Goal: Task Accomplishment & Management: Manage account settings

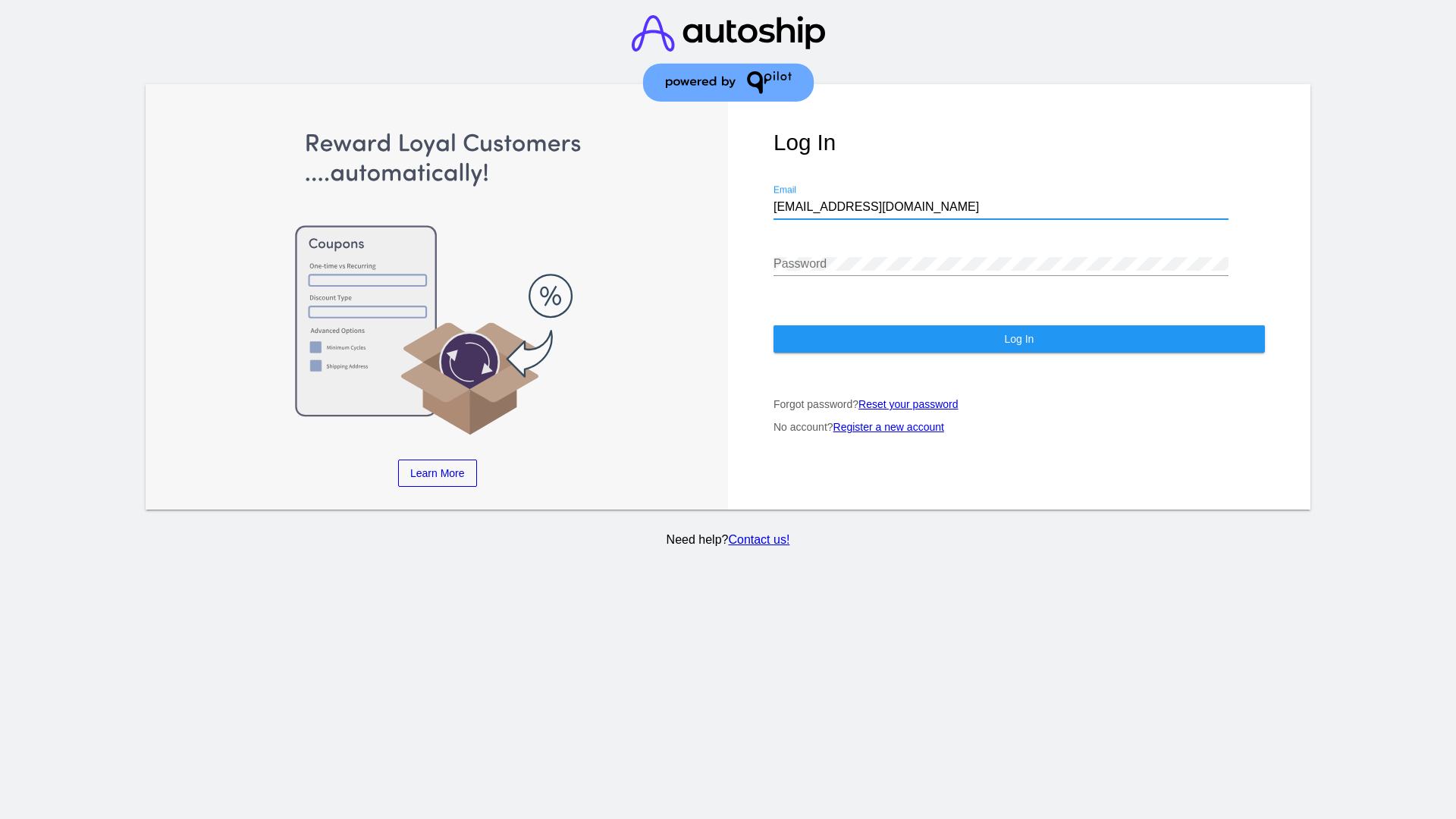
type input "[EMAIL_ADDRESS][DOMAIN_NAME]"
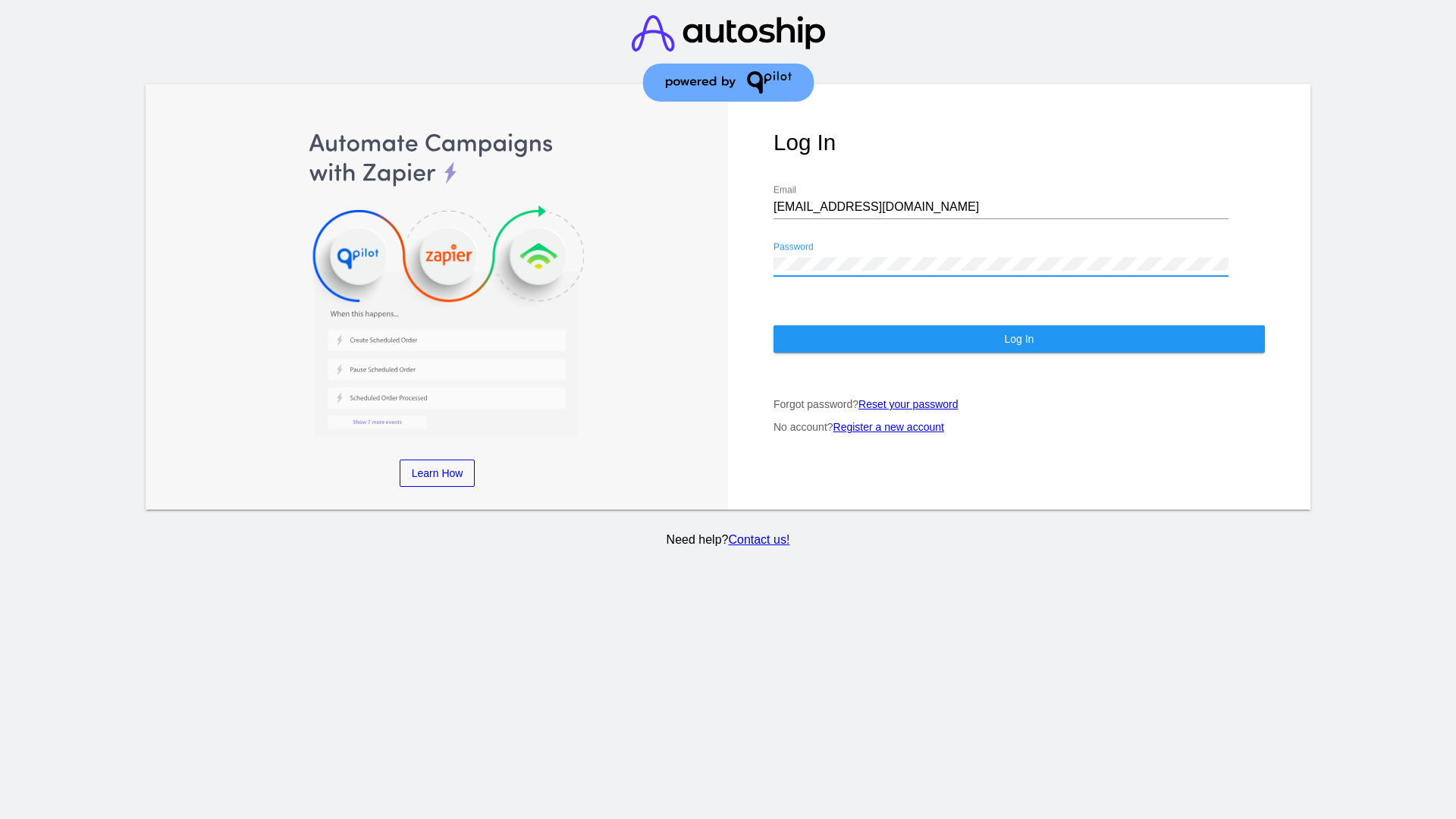
click at [1019, 339] on span "Log In" at bounding box center [1019, 339] width 29 height 12
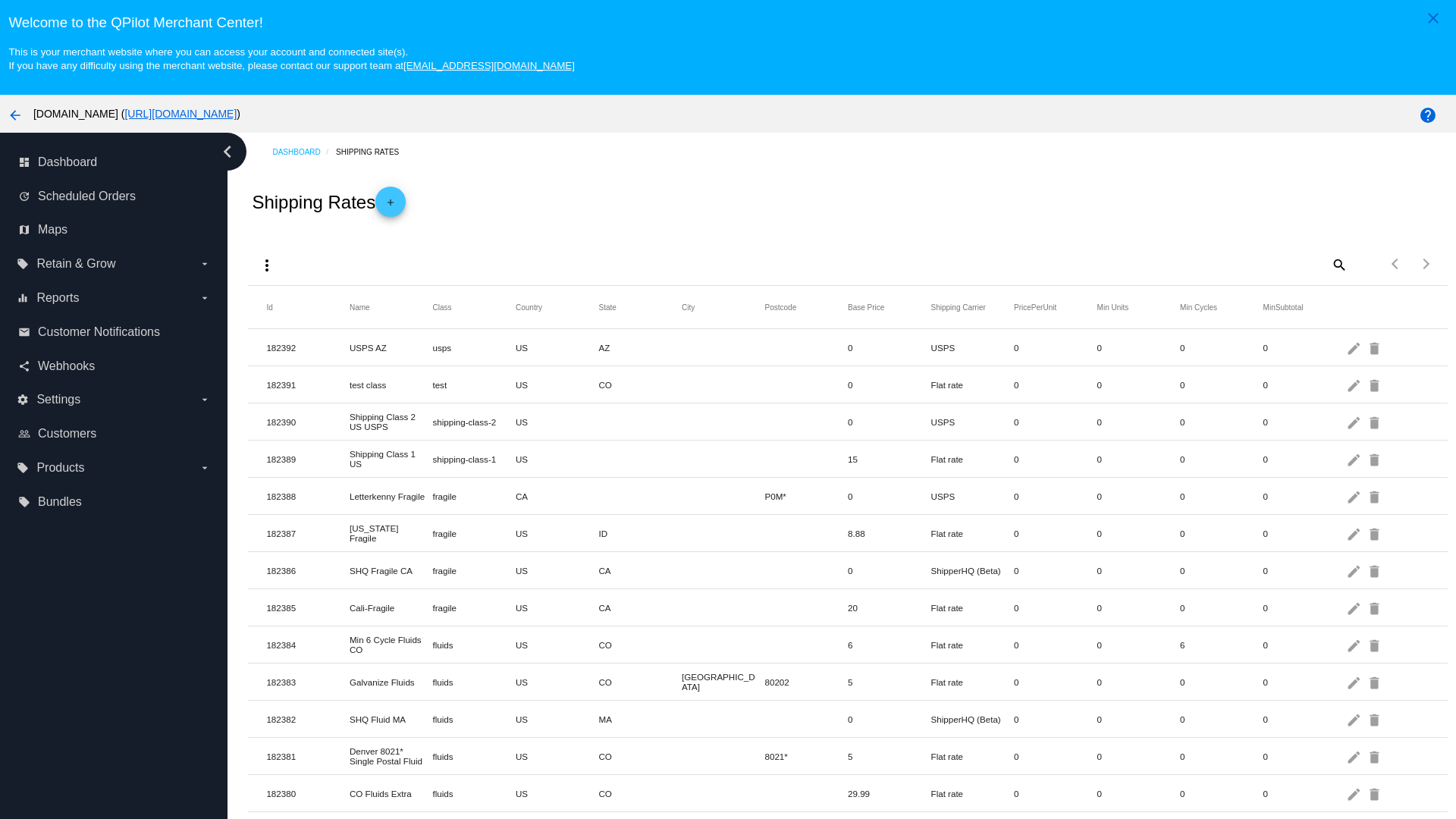
click at [395, 202] on mat-icon "add" at bounding box center [390, 206] width 18 height 18
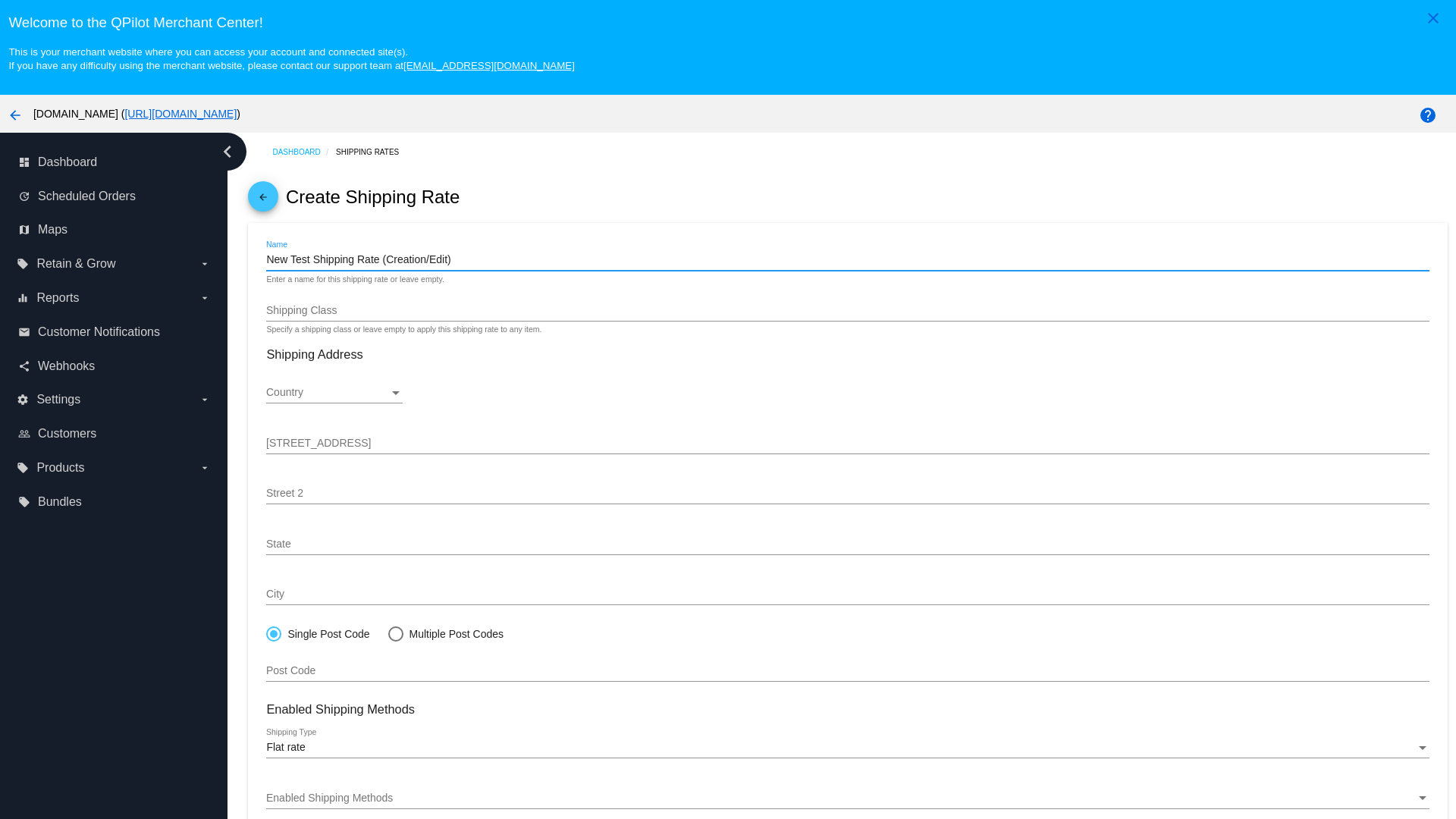
type input "New Test Shipping Rate (Creation/Edit)"
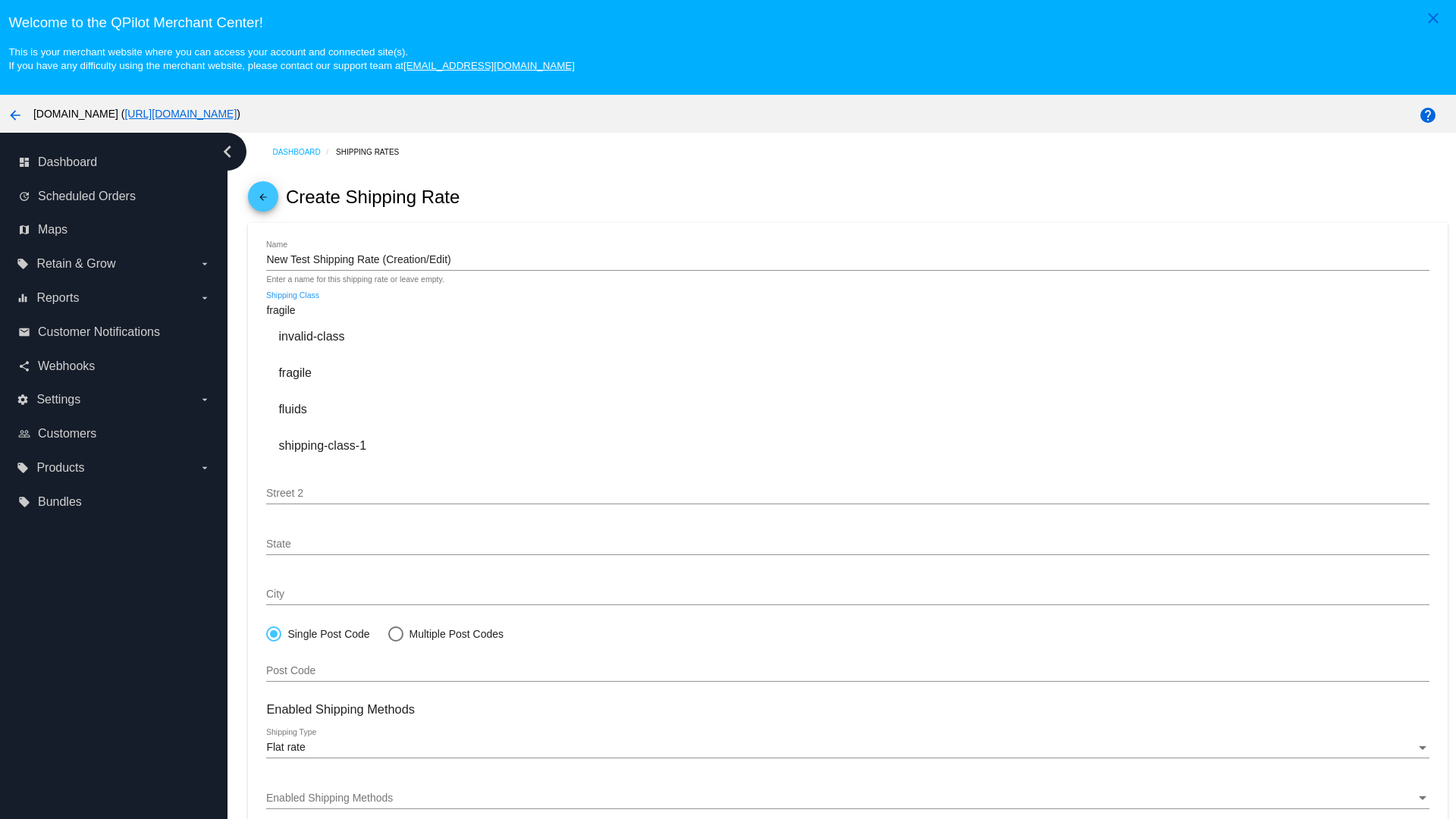
type input "fragile"
click at [847, 373] on div "fragile" at bounding box center [847, 373] width 1162 height 36
click at [335, 393] on div "Country" at bounding box center [328, 393] width 123 height 12
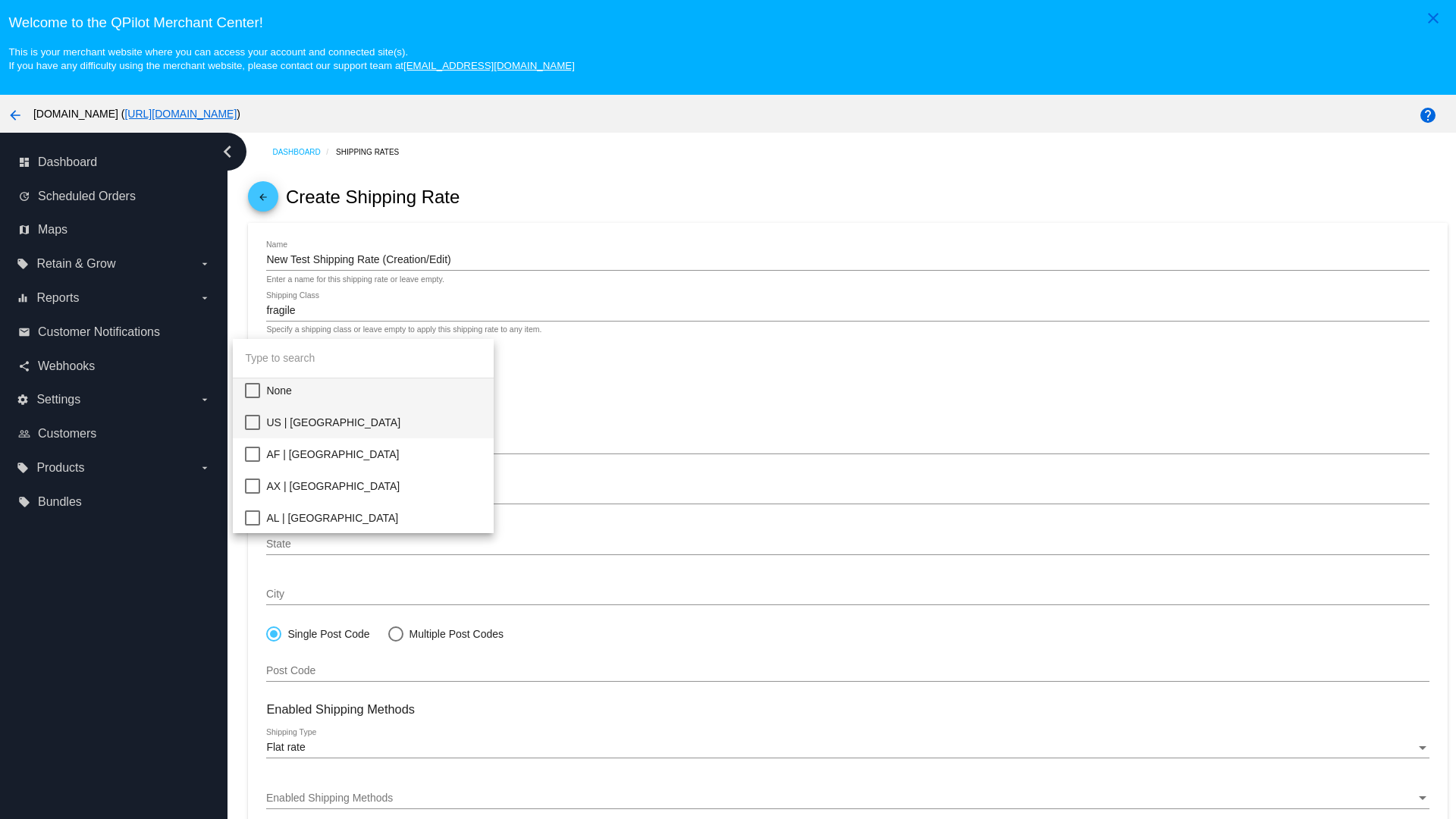
click at [374, 422] on span "US | USA" at bounding box center [374, 422] width 215 height 32
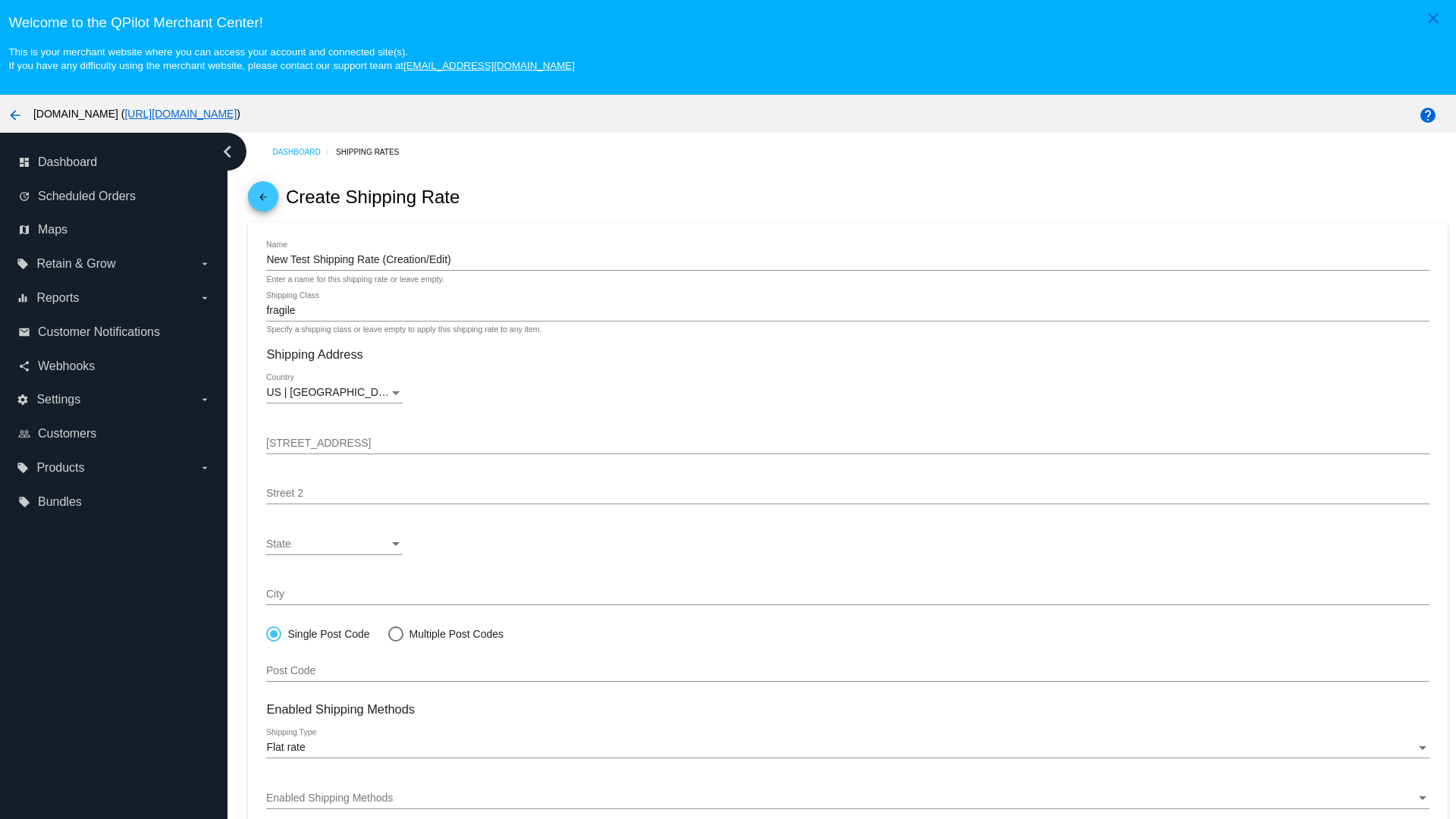
click at [335, 544] on div "State" at bounding box center [328, 545] width 123 height 12
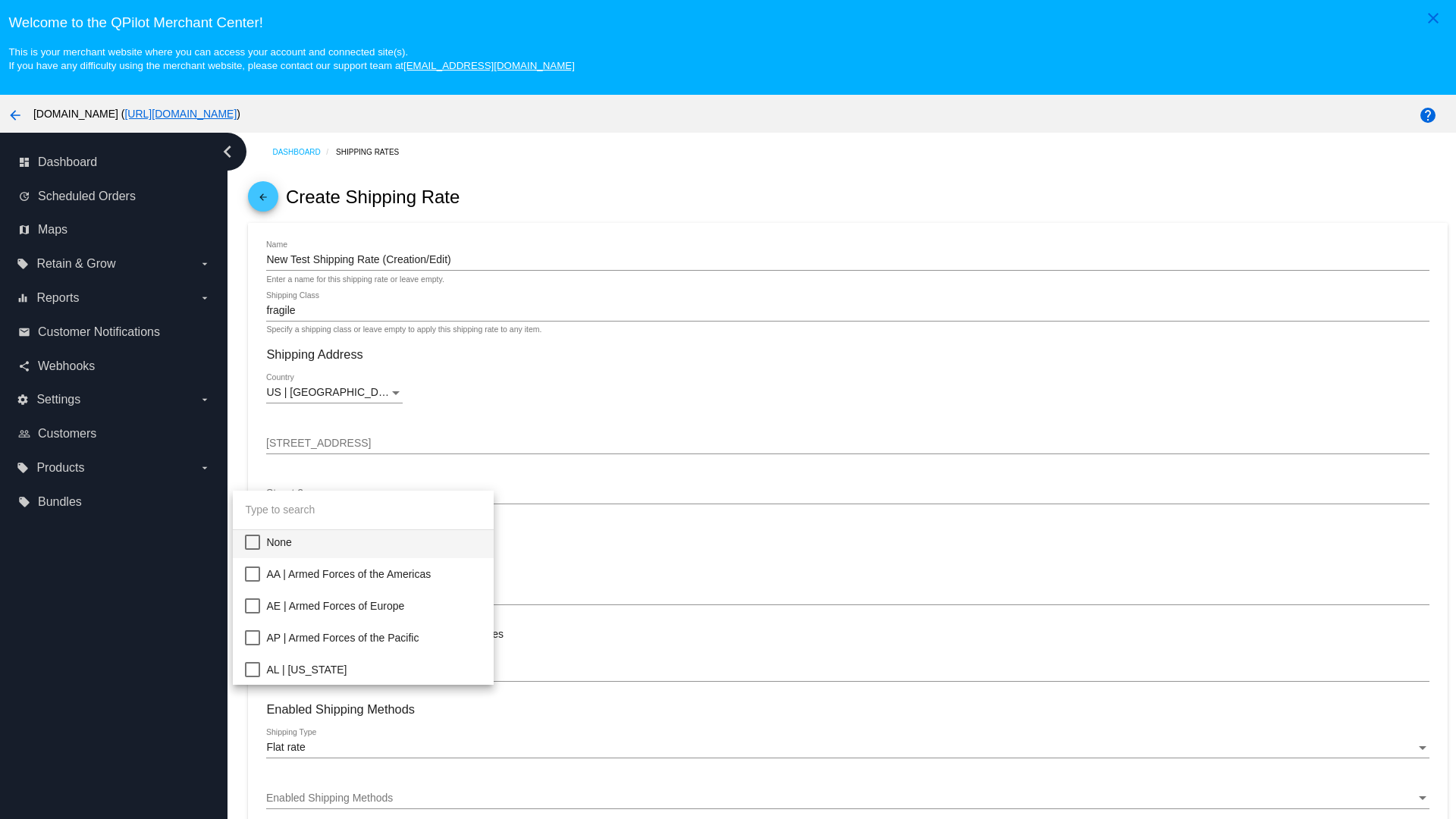
click at [374, 813] on span "CA | California" at bounding box center [374, 829] width 215 height 32
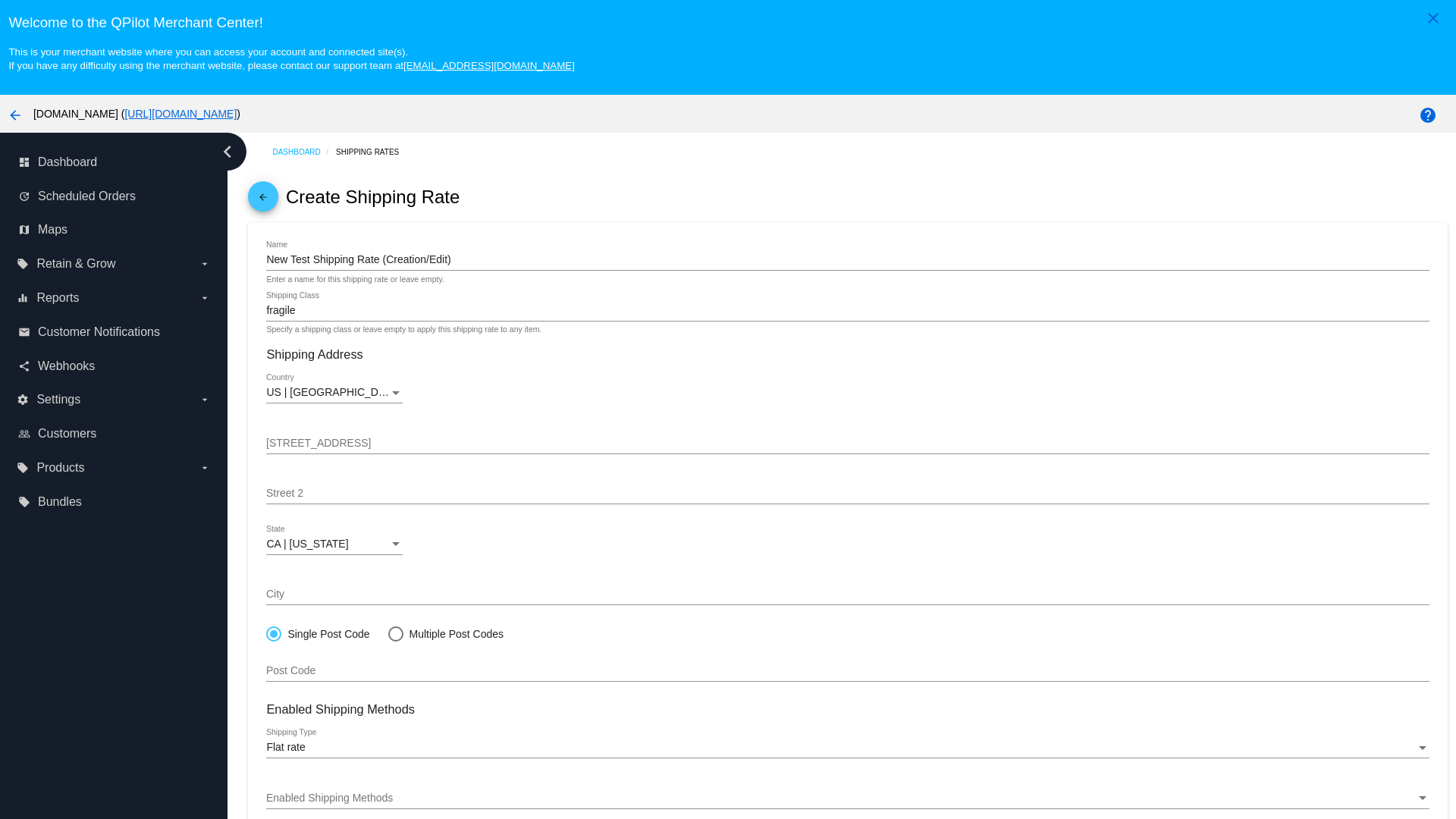
click at [847, 798] on div "Enabled Shipping Methods" at bounding box center [840, 798] width 1149 height 12
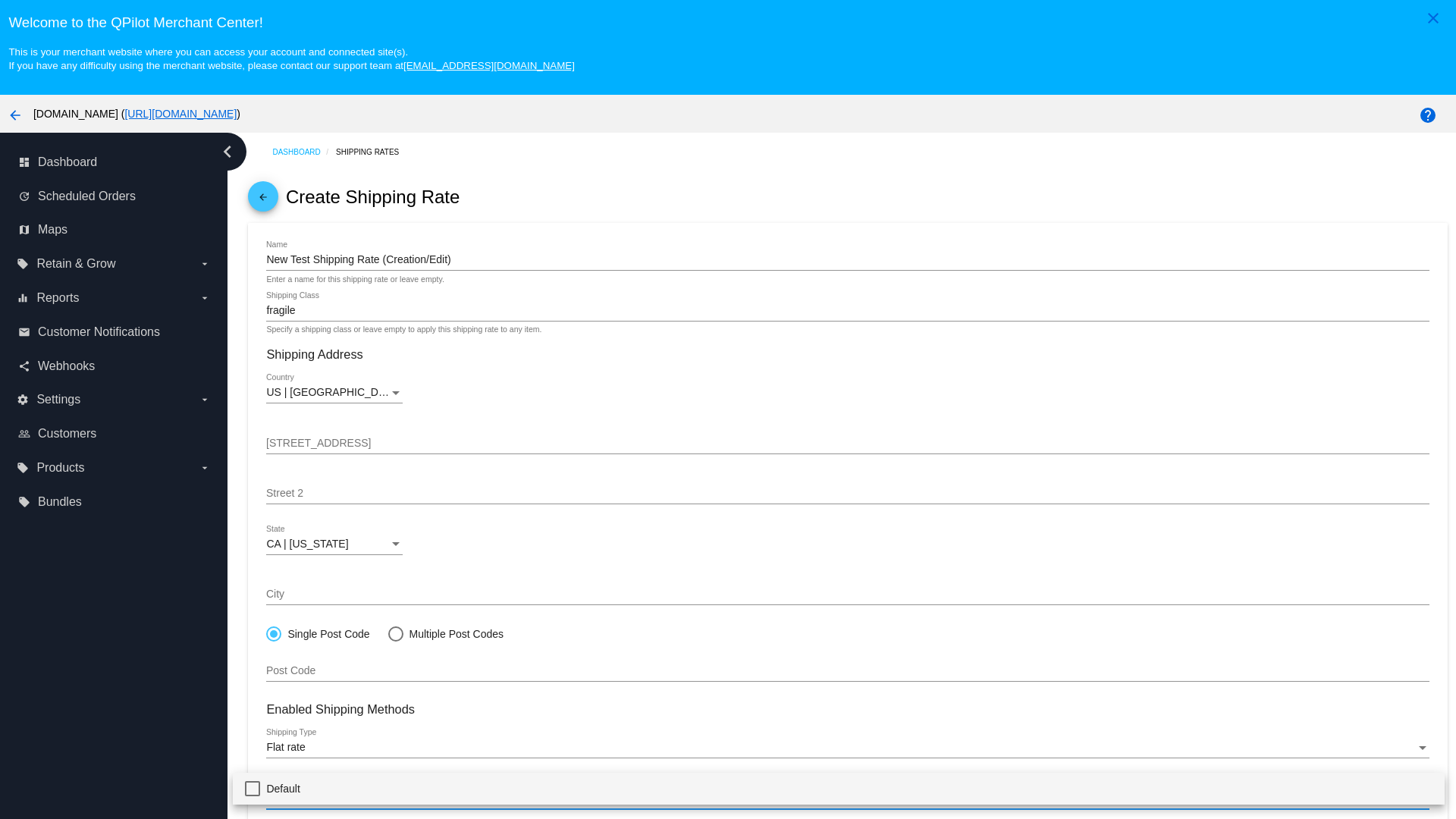
click at [839, 788] on span "Default" at bounding box center [849, 789] width 1165 height 32
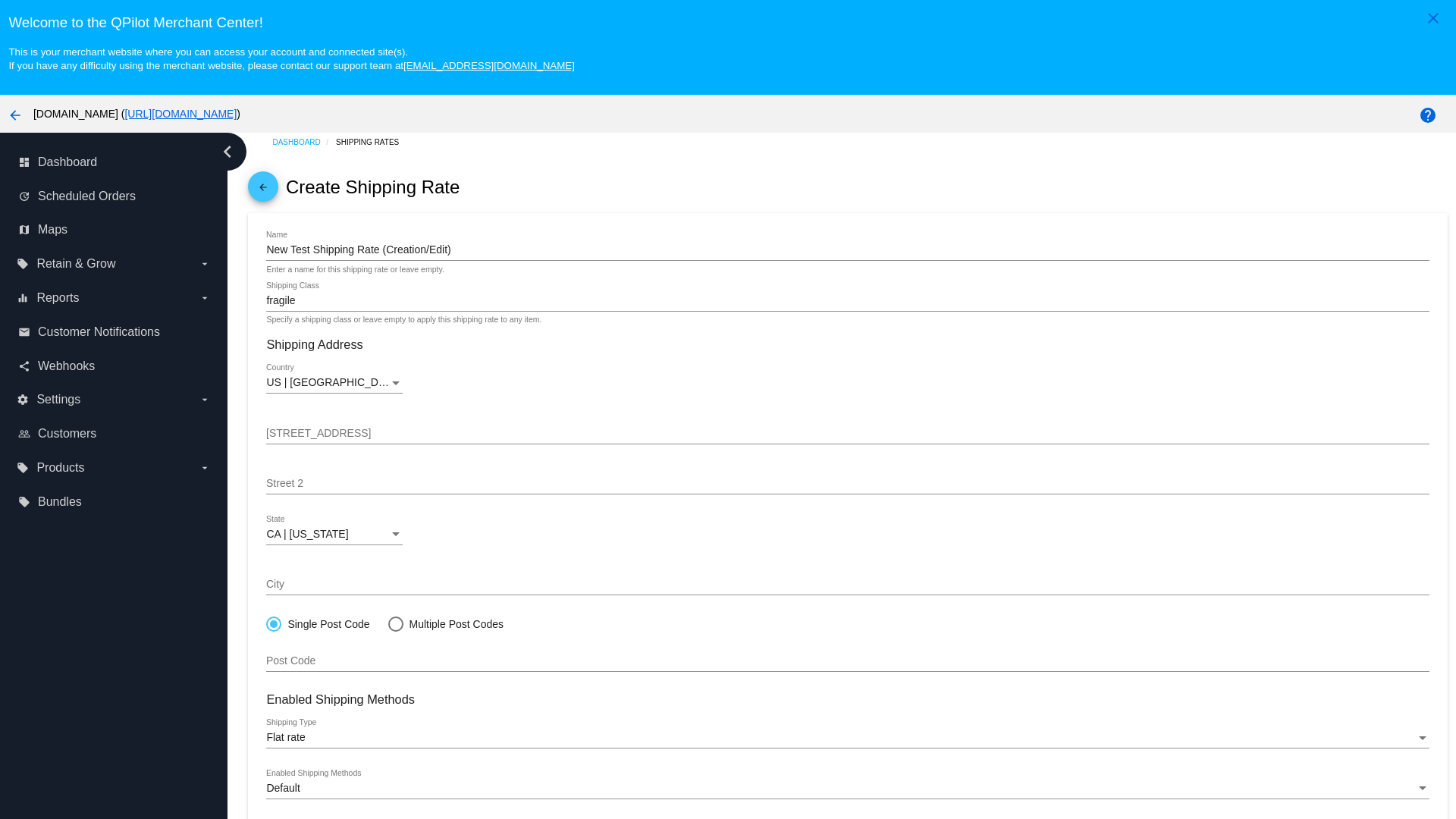
scroll to position [95, 0]
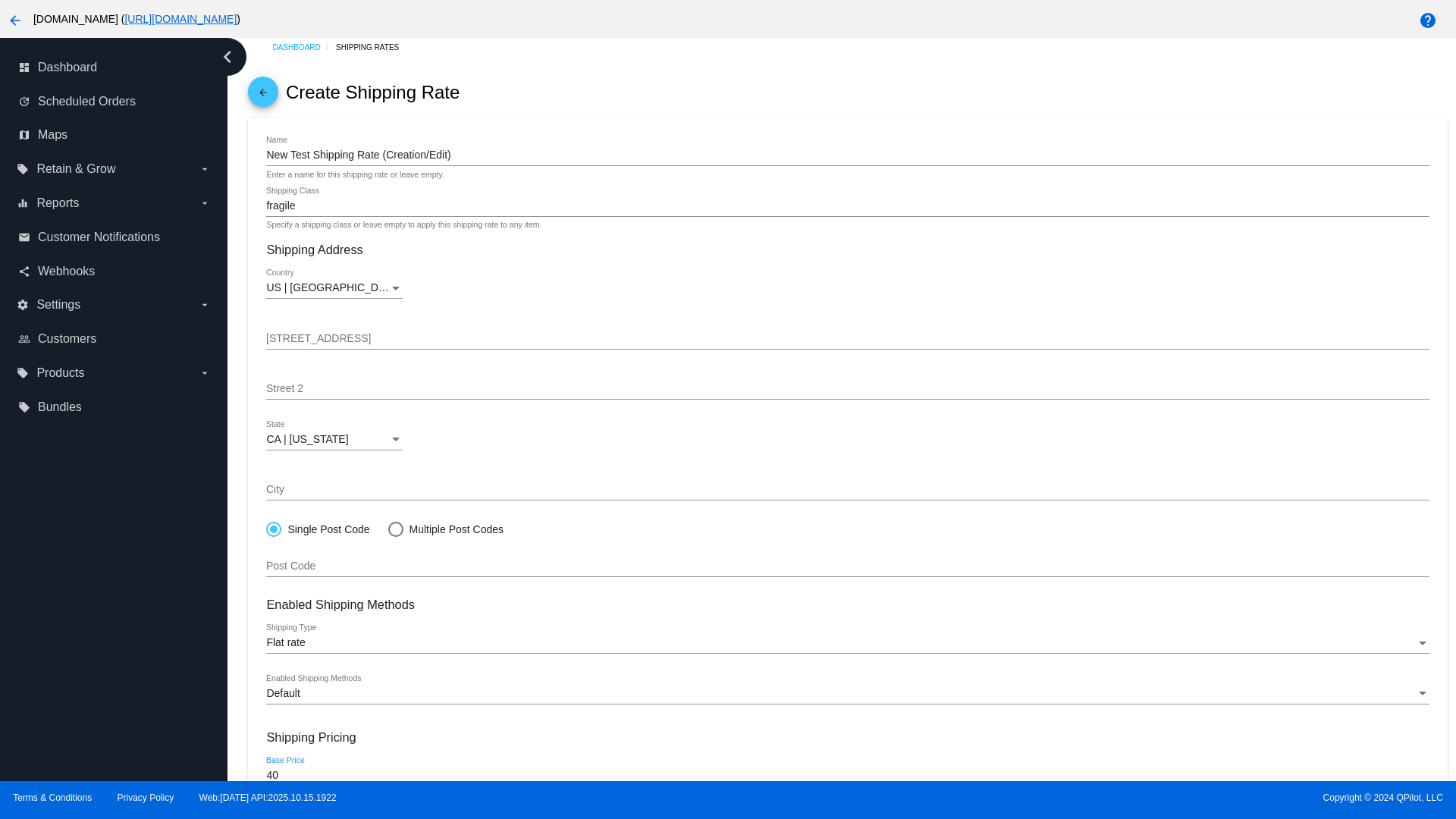
type input "40"
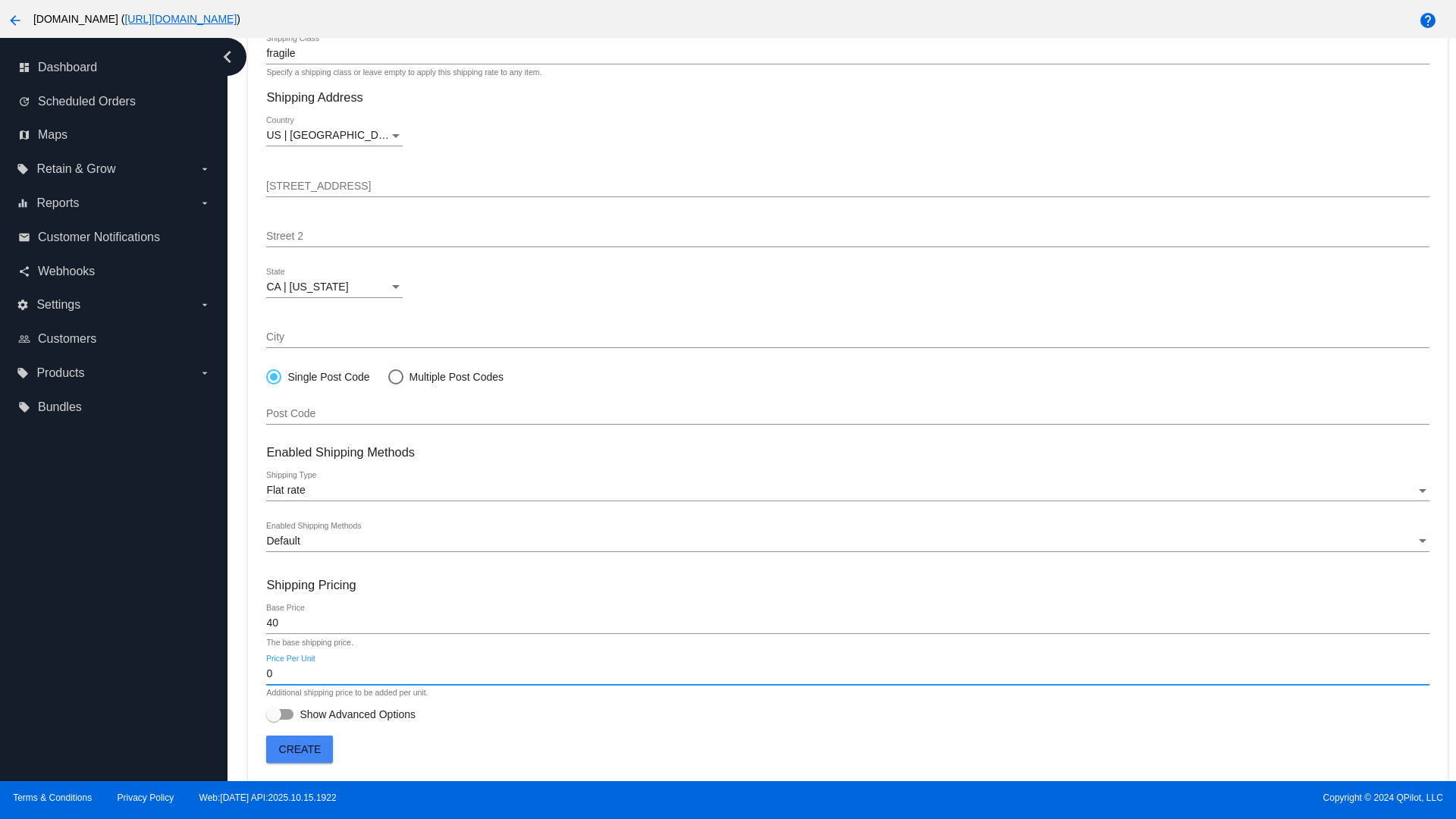
type input "0"
click at [341, 714] on span "Show Advanced Options" at bounding box center [357, 714] width 116 height 16
click at [274, 720] on input "Show Advanced Options" at bounding box center [273, 720] width 1 height 1
checkbox input "true"
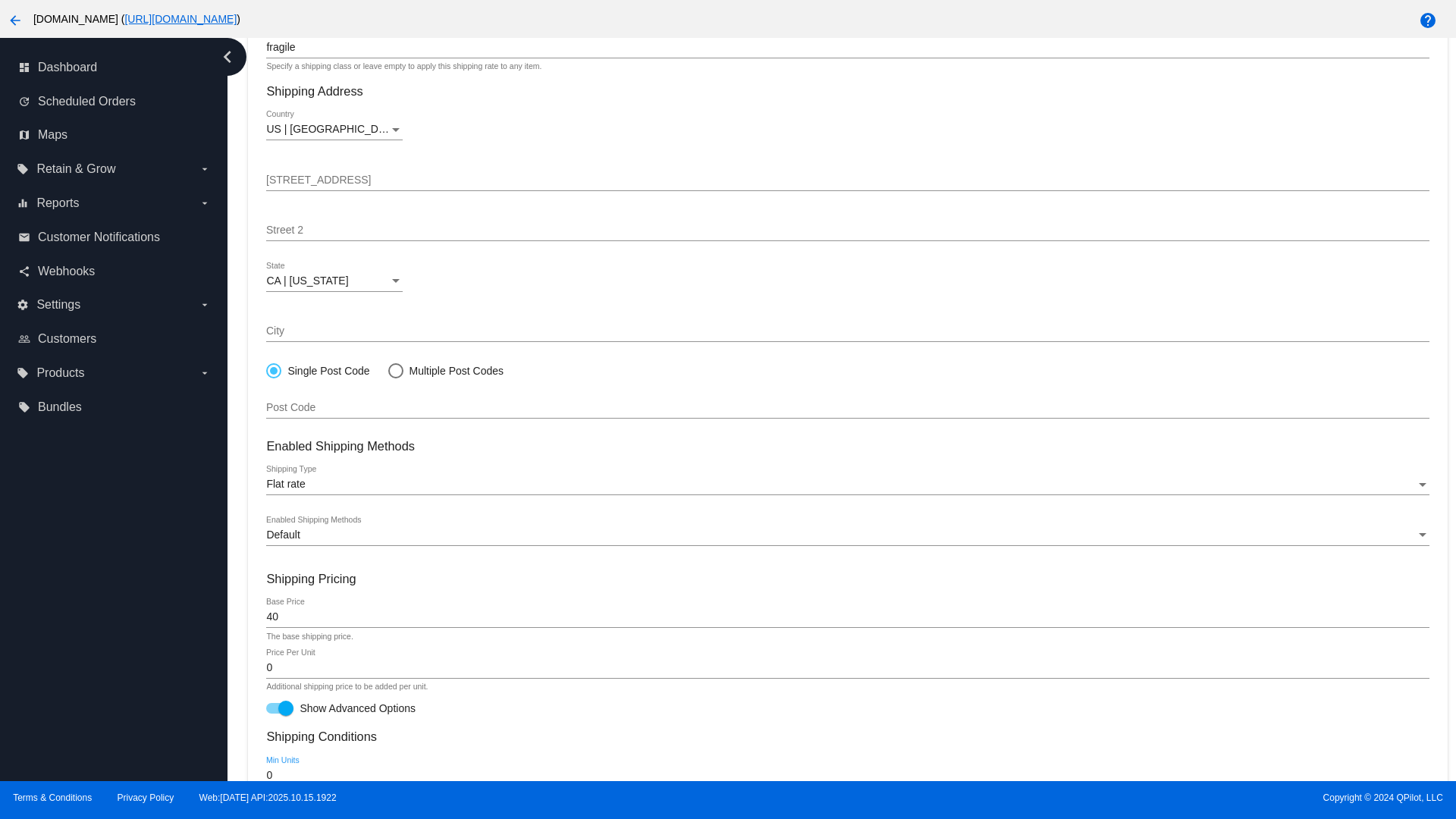
type input "0"
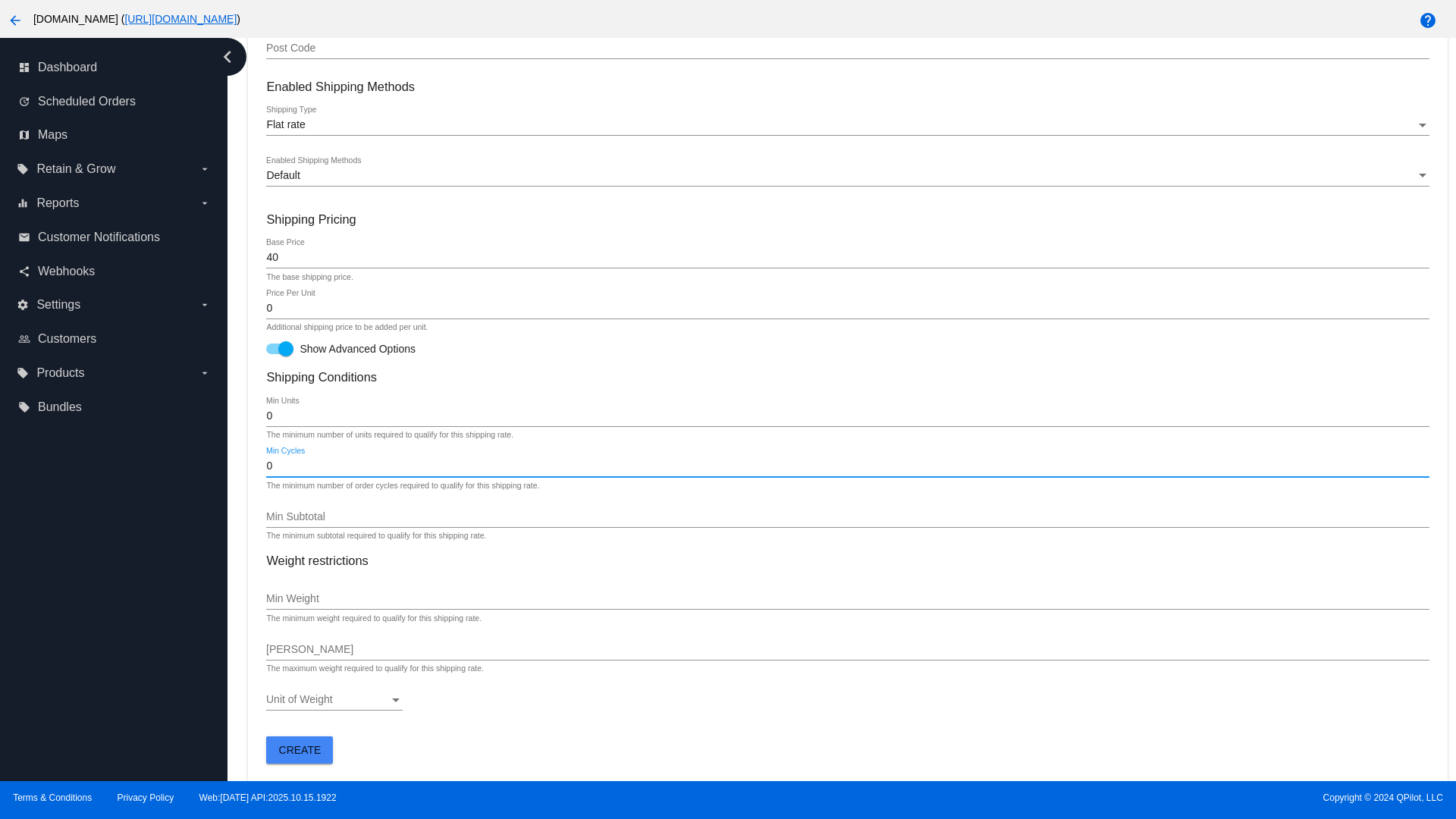
type input "0"
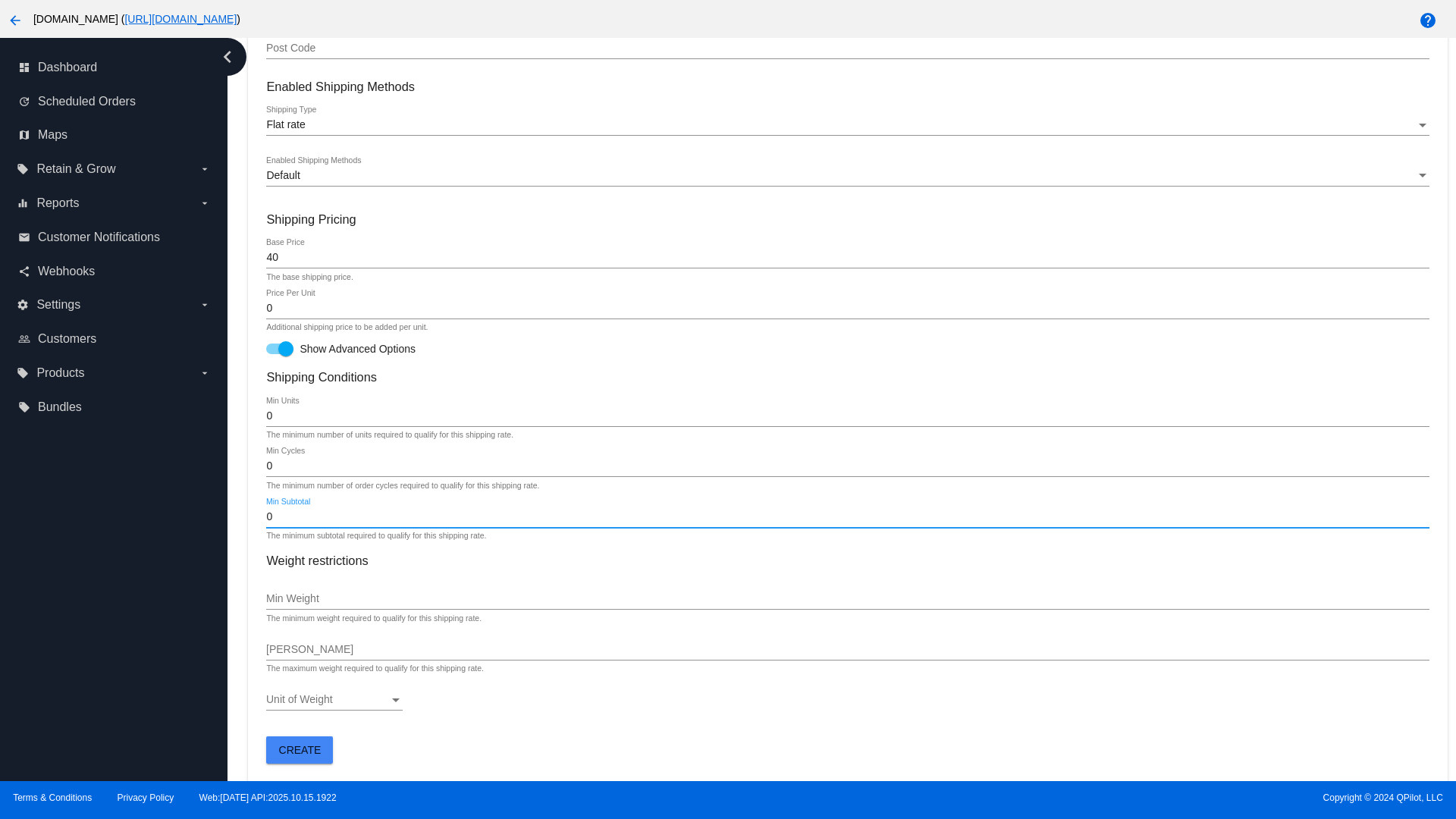
type input "0"
click at [299, 749] on span "Create" at bounding box center [300, 750] width 42 height 12
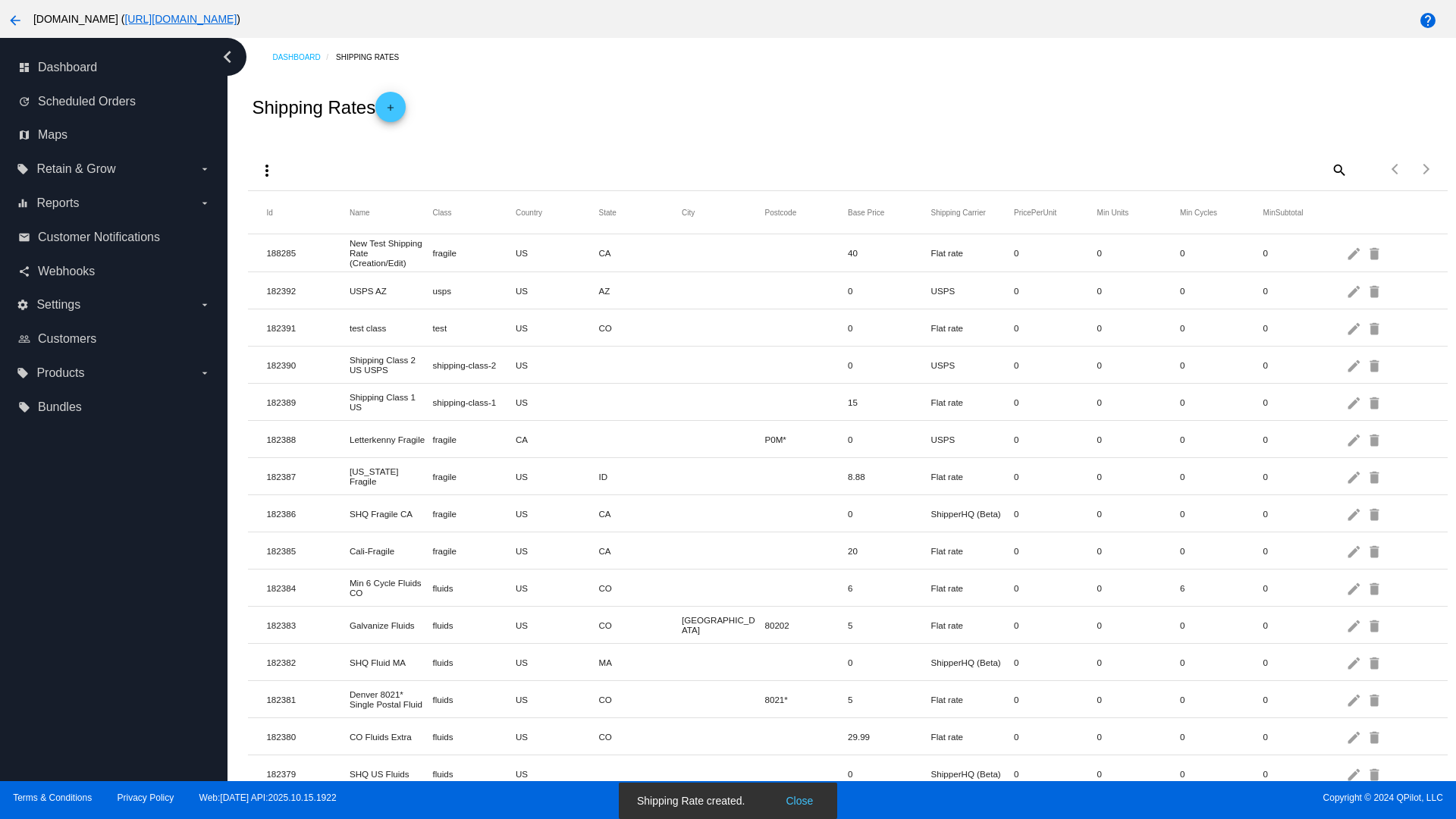
click at [1355, 253] on mat-icon "edit" at bounding box center [1355, 253] width 18 height 23
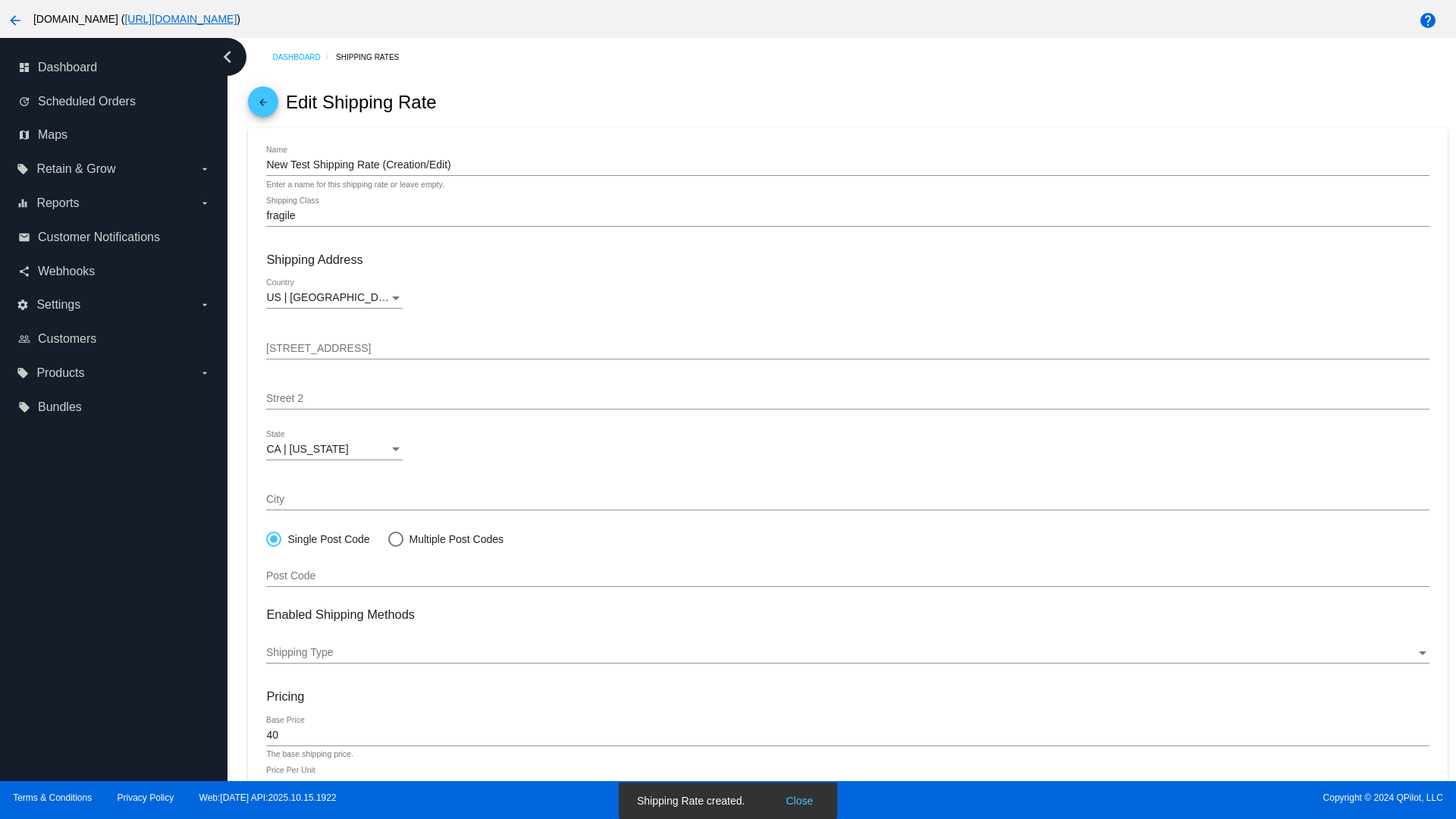
click at [395, 539] on div at bounding box center [395, 539] width 0 height 0
click at [388, 539] on input "Multiple Post Codes" at bounding box center [387, 539] width 1 height 1
radio input "true"
click at [317, 570] on span "Add Post Codes" at bounding box center [316, 571] width 77 height 12
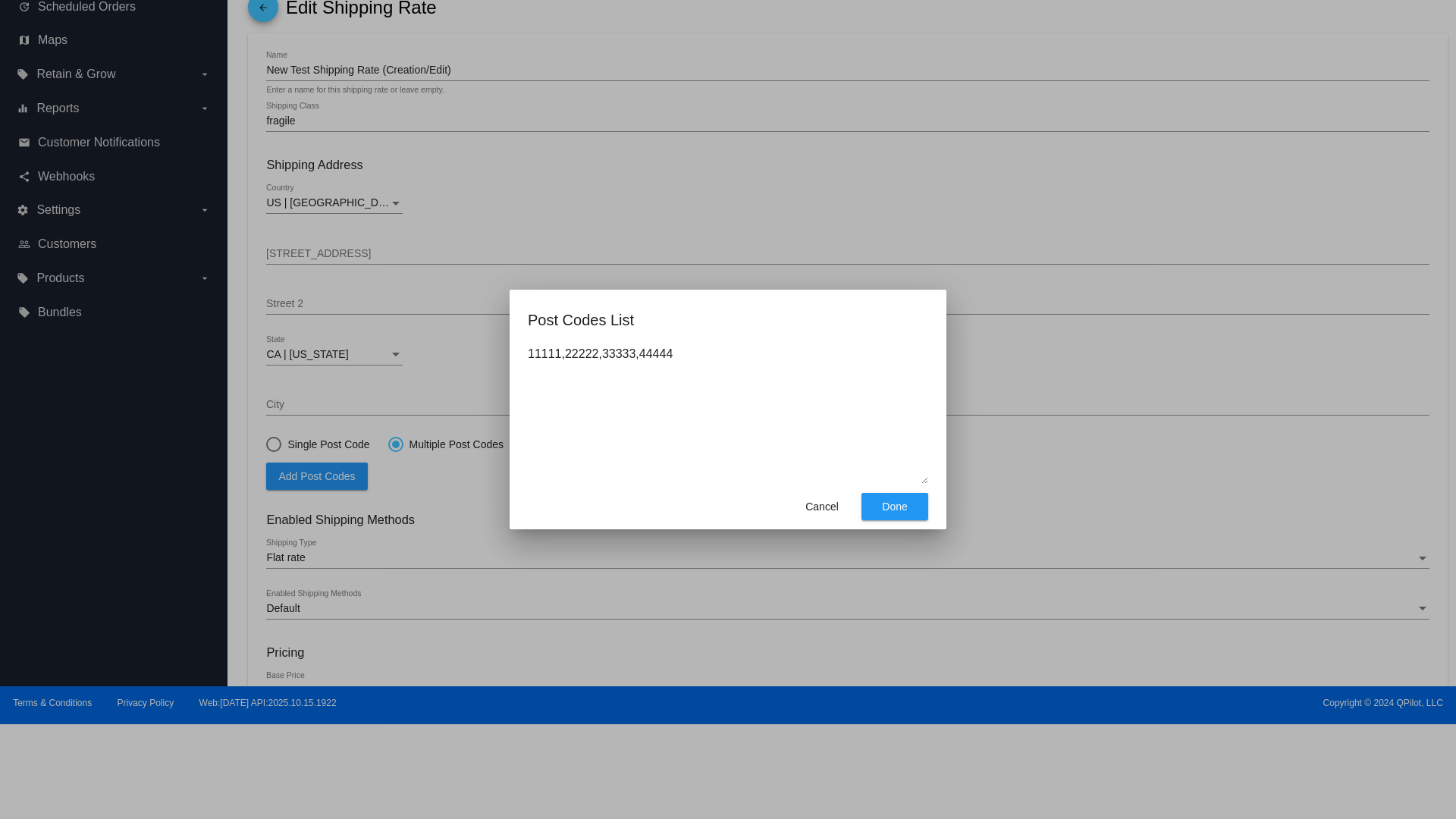
type textarea "11111,22222,33333,44444"
click at [895, 507] on span "Done" at bounding box center [894, 507] width 25 height 12
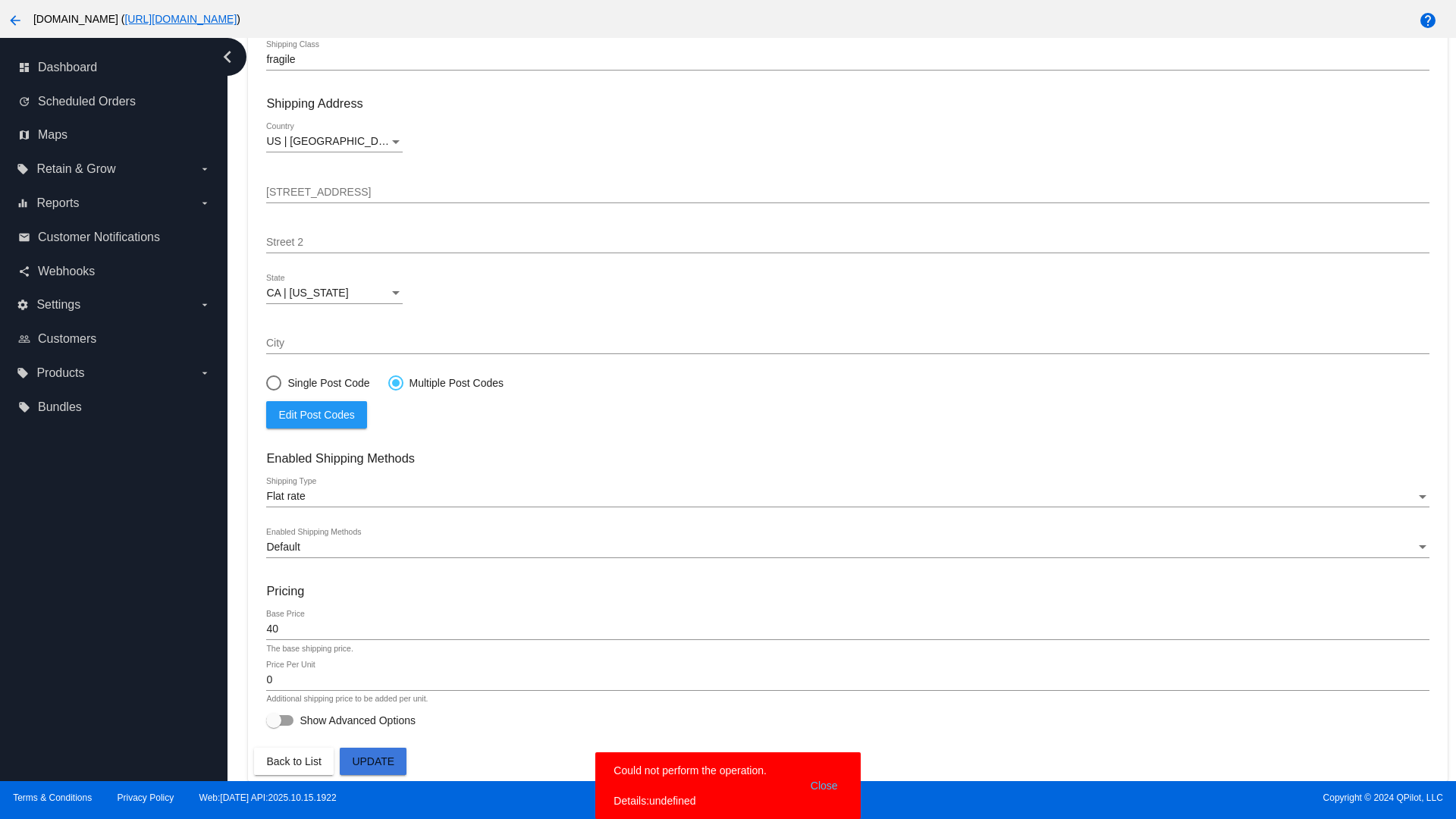
click at [395, 382] on div at bounding box center [395, 382] width 8 height 8
click at [388, 382] on input "Multiple Post Codes" at bounding box center [387, 382] width 1 height 1
click at [316, 414] on span "Edit Post Codes" at bounding box center [316, 415] width 76 height 12
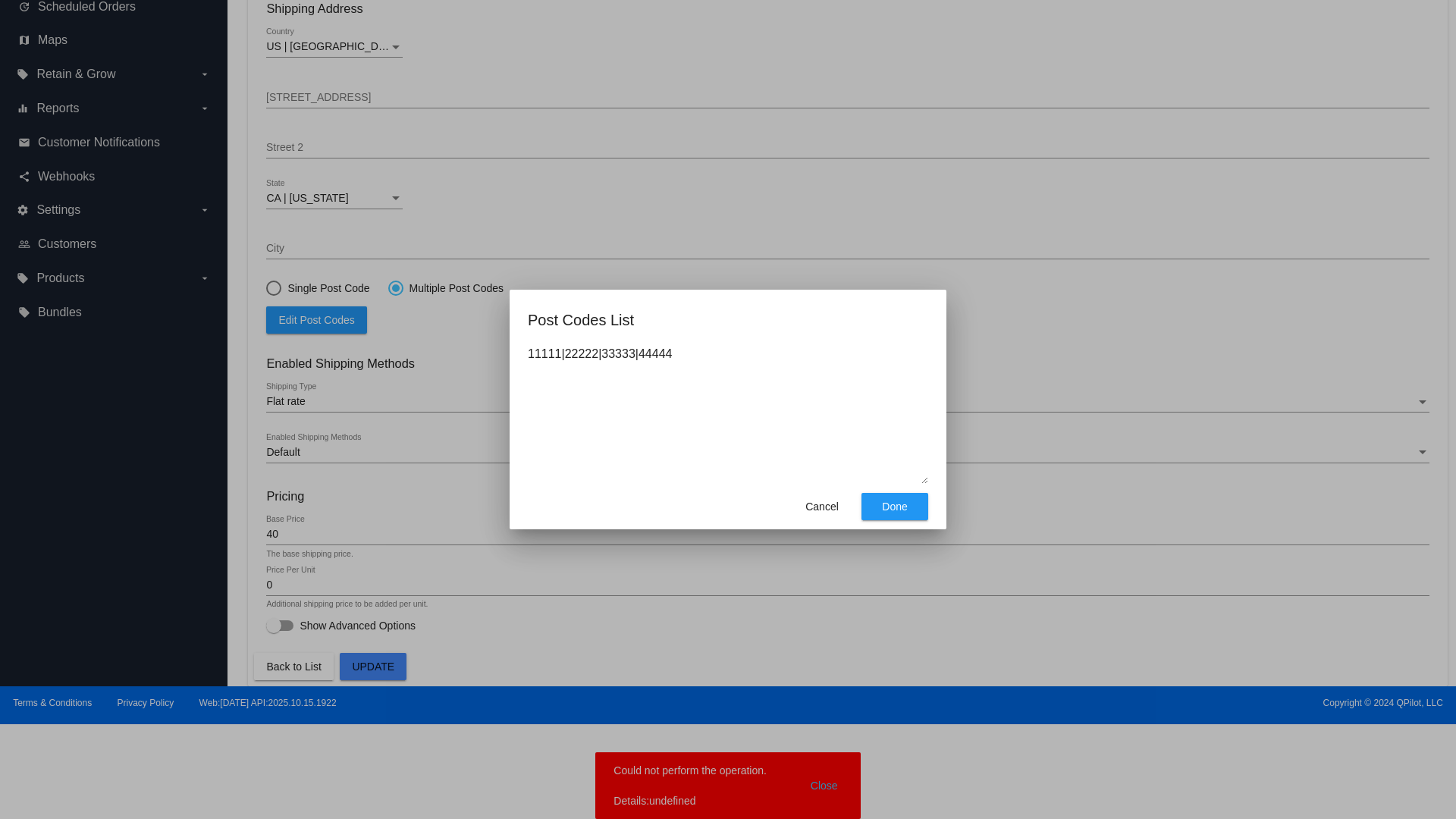
type textarea "11111|22222|33333|44444"
click at [895, 507] on span "Done" at bounding box center [894, 507] width 25 height 12
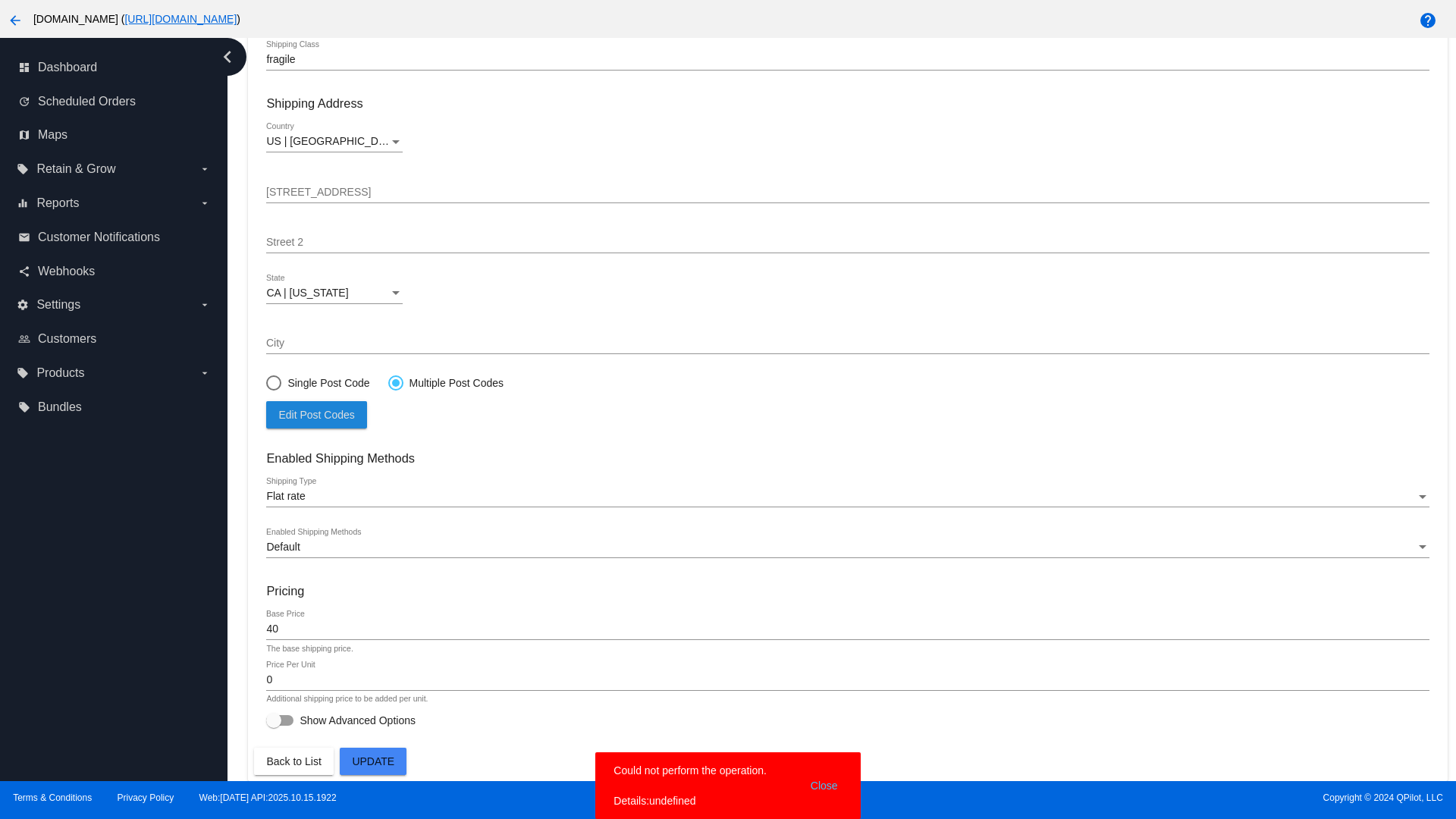
click at [373, 761] on span "Update" at bounding box center [373, 761] width 42 height 12
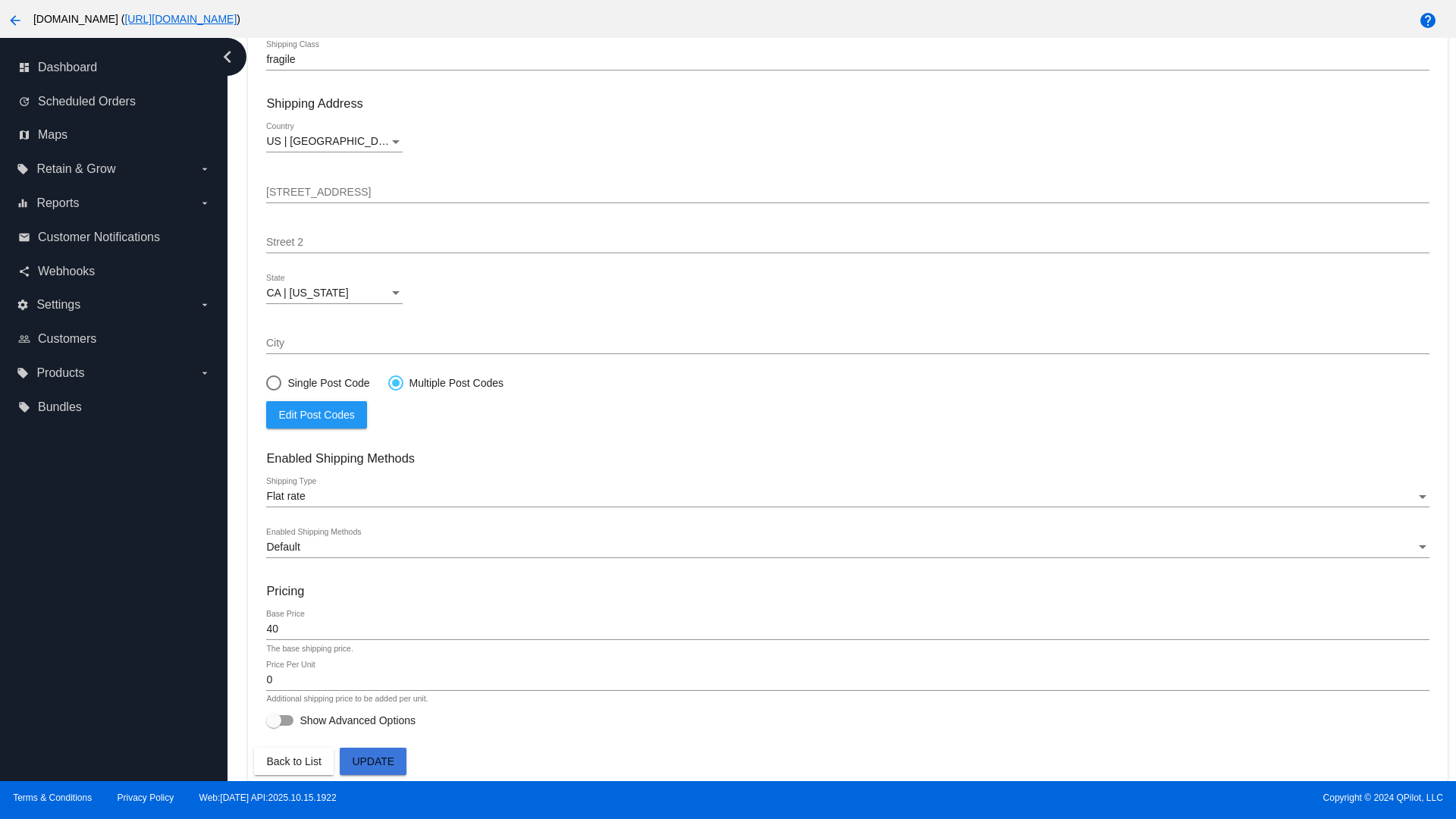
click at [395, 382] on div at bounding box center [395, 382] width 8 height 8
click at [388, 382] on input "Multiple Post Codes" at bounding box center [387, 382] width 1 height 1
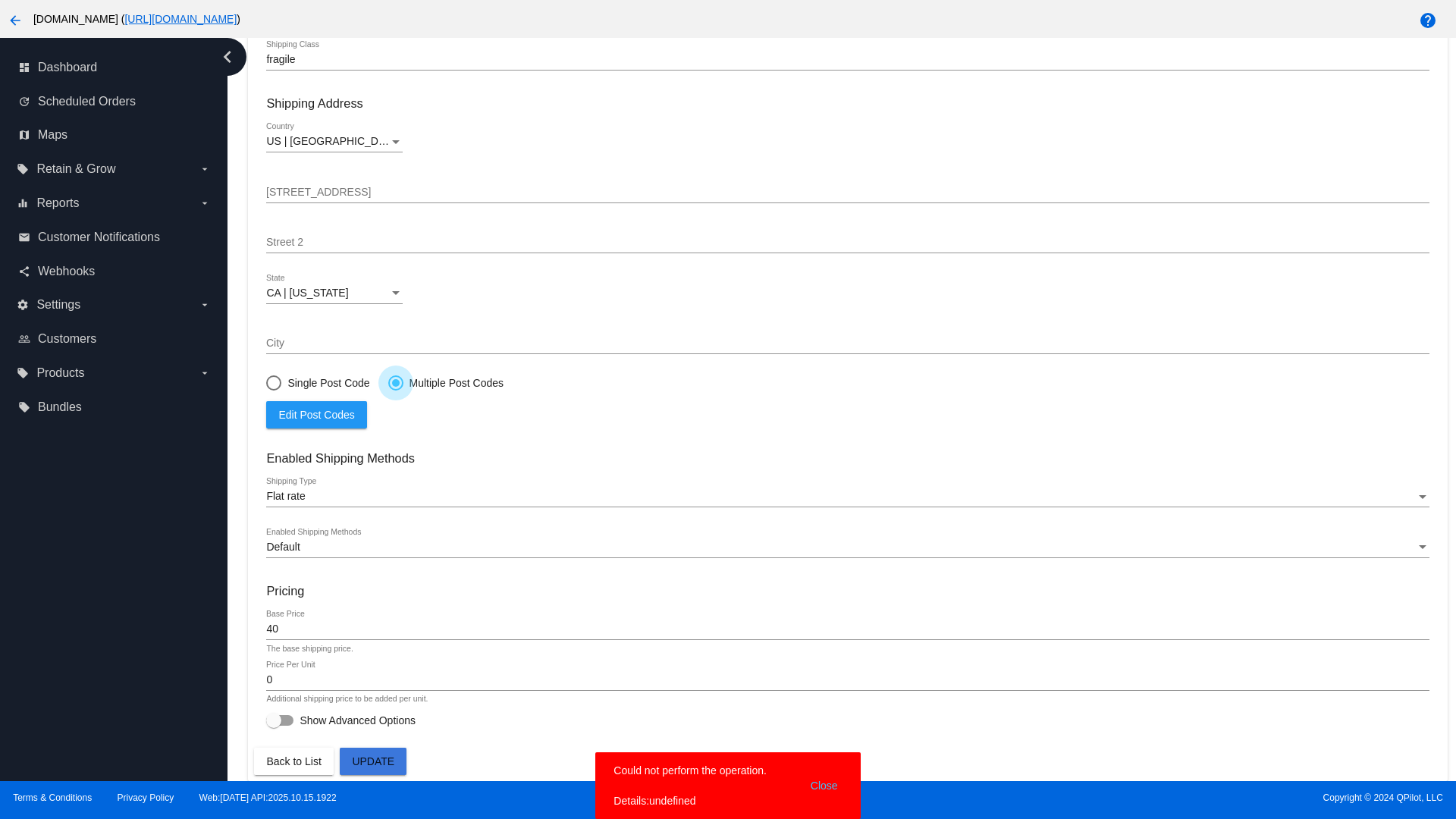
click at [316, 414] on span "Edit Post Codes" at bounding box center [316, 415] width 76 height 12
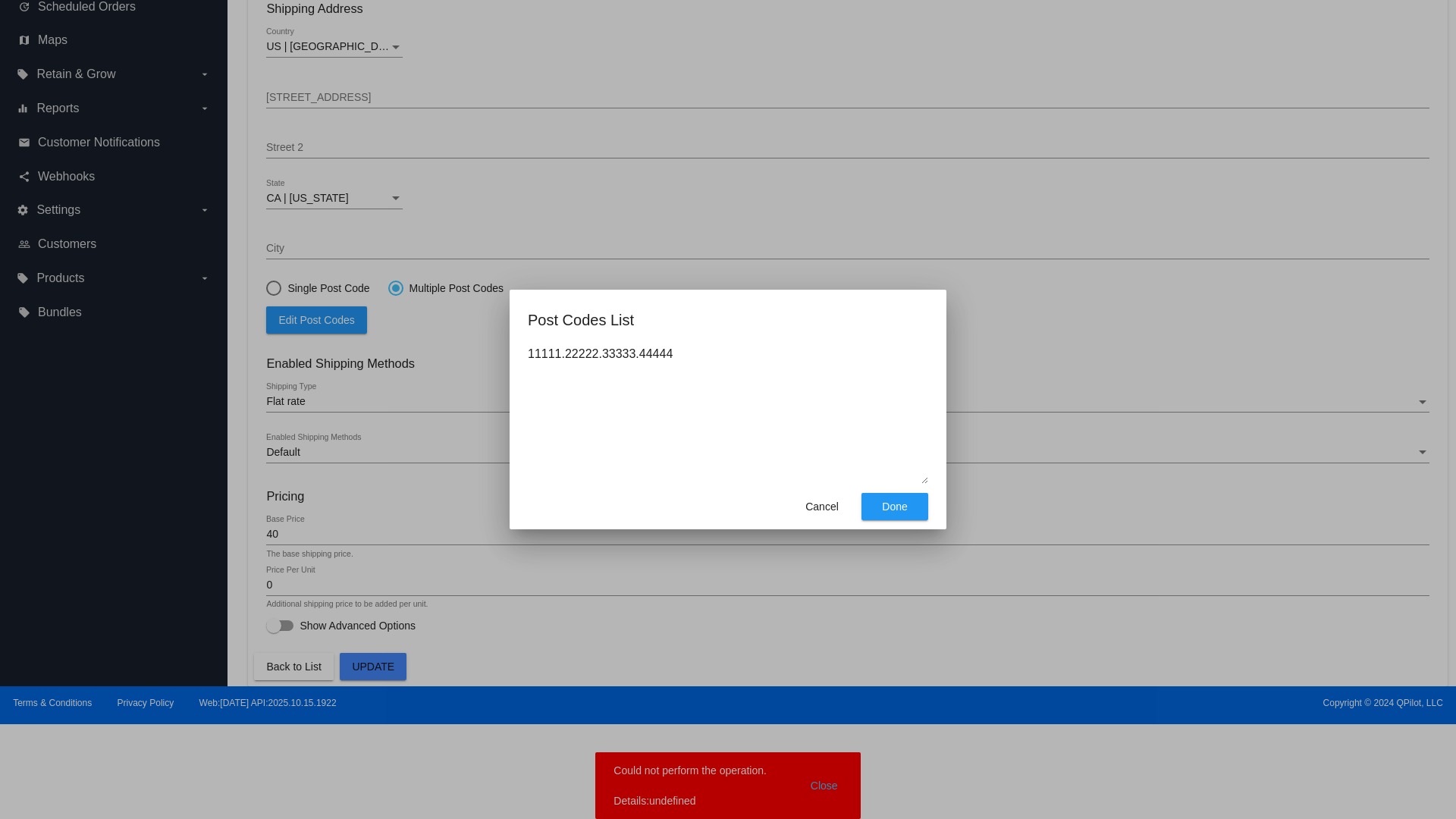
type textarea "11111.22222.33333.44444"
click at [895, 507] on span "Done" at bounding box center [894, 507] width 25 height 12
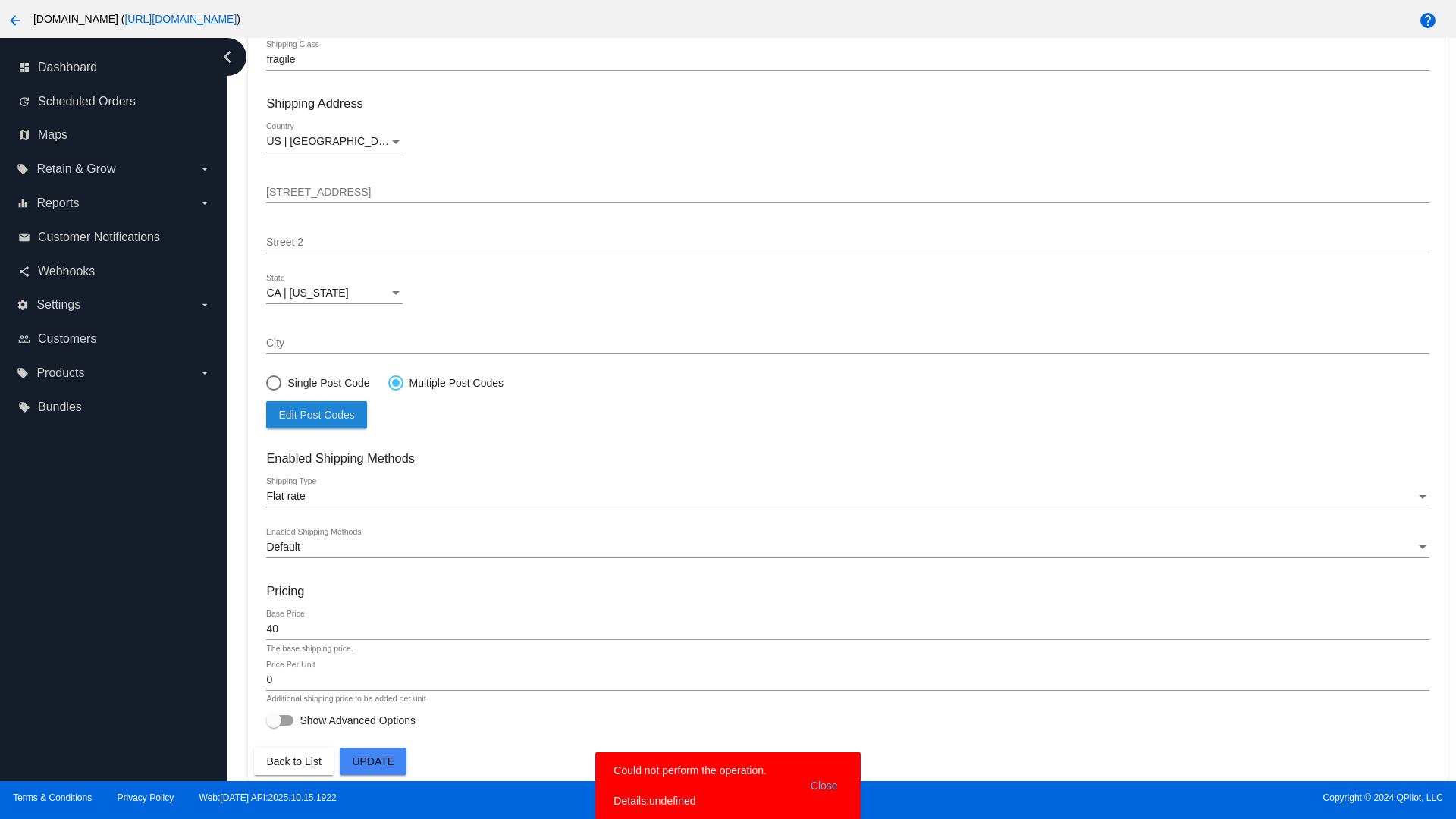
click at [373, 761] on span "Update" at bounding box center [373, 761] width 42 height 12
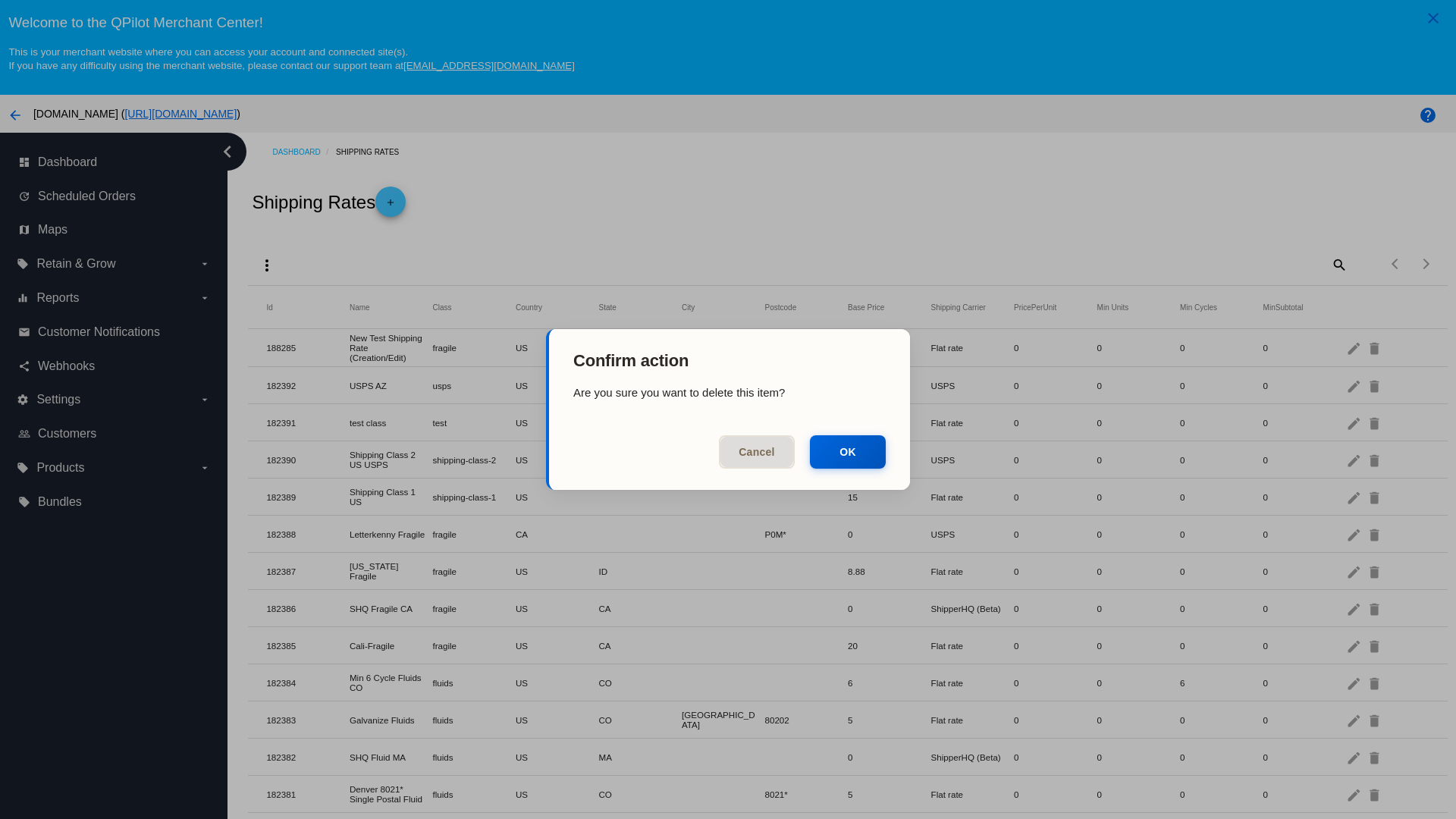
click at [847, 452] on button "OK" at bounding box center [848, 451] width 76 height 34
